Goal: Use online tool/utility: Utilize a website feature to perform a specific function

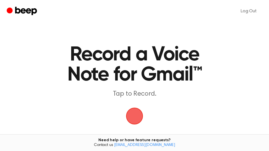
click at [136, 114] on span "button" at bounding box center [135, 116] width 18 height 18
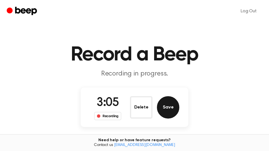
click at [171, 110] on button "Save" at bounding box center [168, 107] width 22 height 22
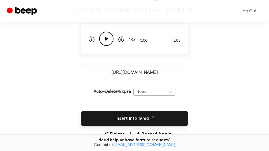
scroll to position [95, 0]
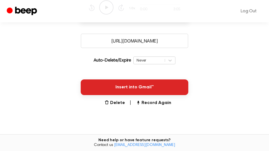
click at [158, 86] on button "Insert into Gmail™" at bounding box center [135, 88] width 108 height 16
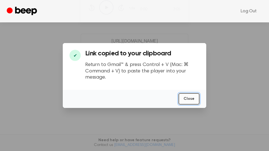
click at [190, 99] on button "Close" at bounding box center [189, 98] width 21 height 11
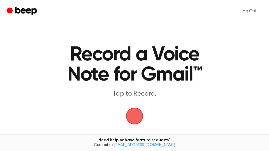
click at [131, 118] on span "button" at bounding box center [135, 116] width 18 height 18
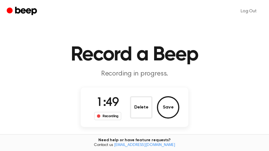
click at [178, 110] on button "Save" at bounding box center [168, 107] width 22 height 22
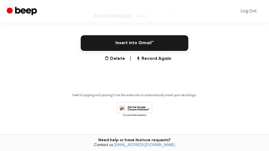
scroll to position [149, 0]
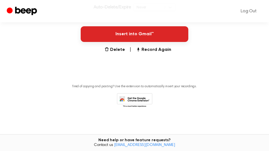
click at [167, 40] on button "Insert into Gmail™" at bounding box center [135, 34] width 108 height 16
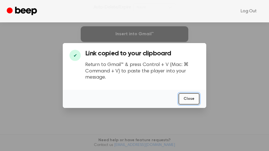
click at [193, 100] on button "Close" at bounding box center [189, 98] width 21 height 11
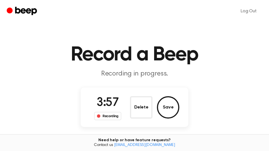
click at [173, 103] on button "Save" at bounding box center [168, 107] width 22 height 22
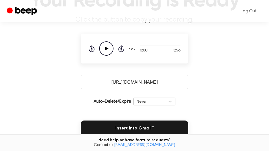
scroll to position [95, 0]
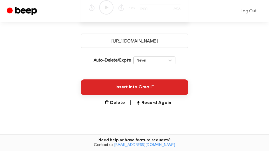
click at [154, 88] on button "Insert into Gmail™" at bounding box center [135, 88] width 108 height 16
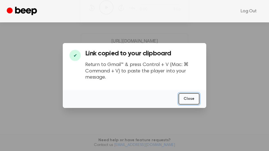
click at [193, 100] on button "Close" at bounding box center [189, 98] width 21 height 11
